Goal: Browse casually: Explore the website without a specific task or goal

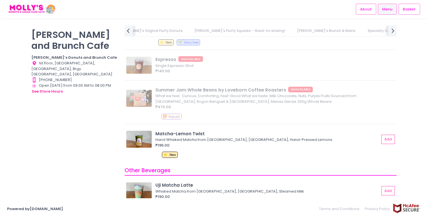
scroll to position [1935, 0]
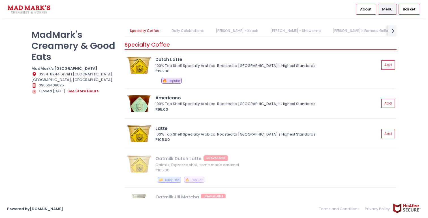
scroll to position [0, 156]
click at [253, 38] on div "Specialty Coffee Dutch Latte 100% Top Shelf Specialty Arabica. Roasted to Sydne…" at bounding box center [260, 131] width 272 height 189
click at [259, 35] on link "Mad Mark's Famous Grilled Works (Meat Only)" at bounding box center [310, 30] width 102 height 11
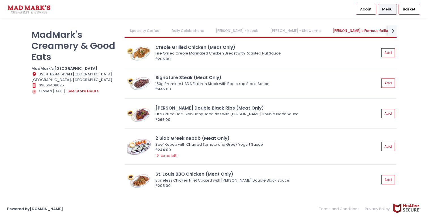
scroll to position [0, 175]
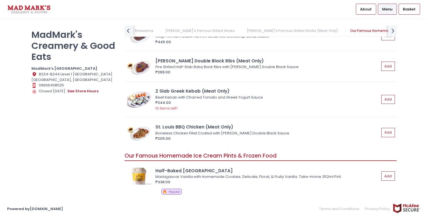
click at [234, 25] on div "MadMark's Creamery & Good Eats MadMark's UP Town Center Location Created with S…" at bounding box center [214, 109] width 428 height 182
click at [241, 28] on link "Mad Mark's Famous Grilled Works (Meat Only)" at bounding box center [292, 30] width 102 height 11
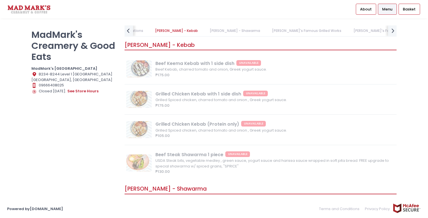
scroll to position [0, 0]
